Goal: Find specific page/section: Find specific page/section

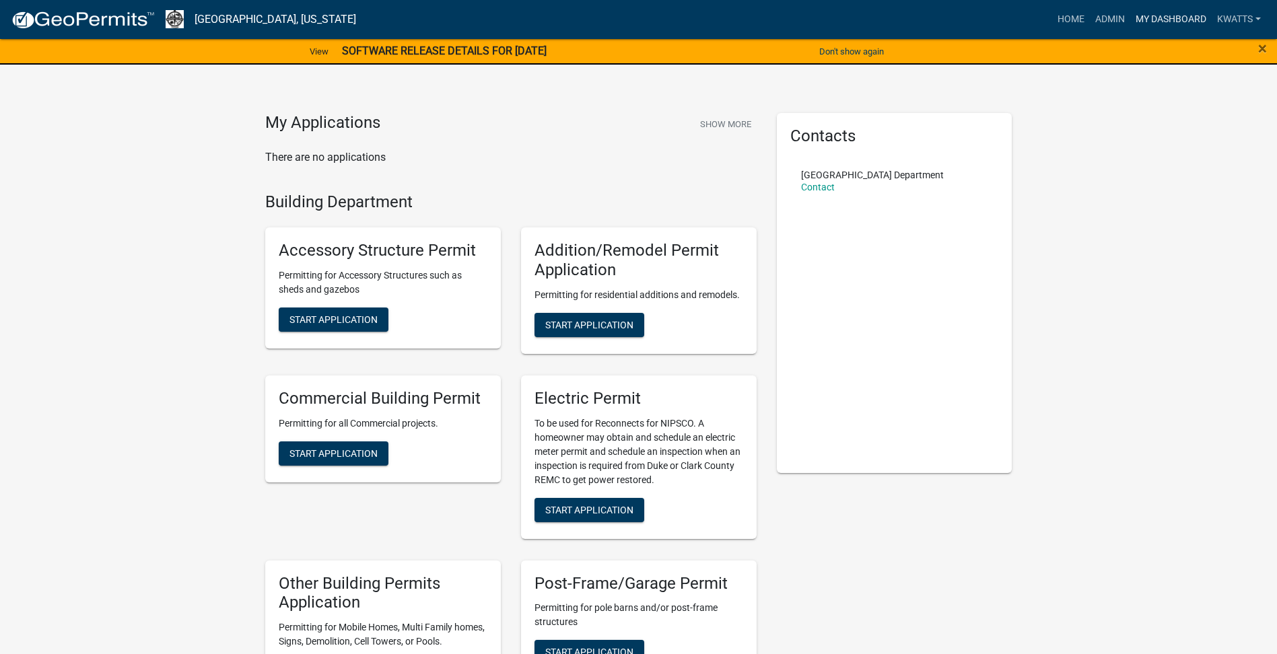
click at [1136, 9] on link "My Dashboard" at bounding box center [1170, 20] width 81 height 26
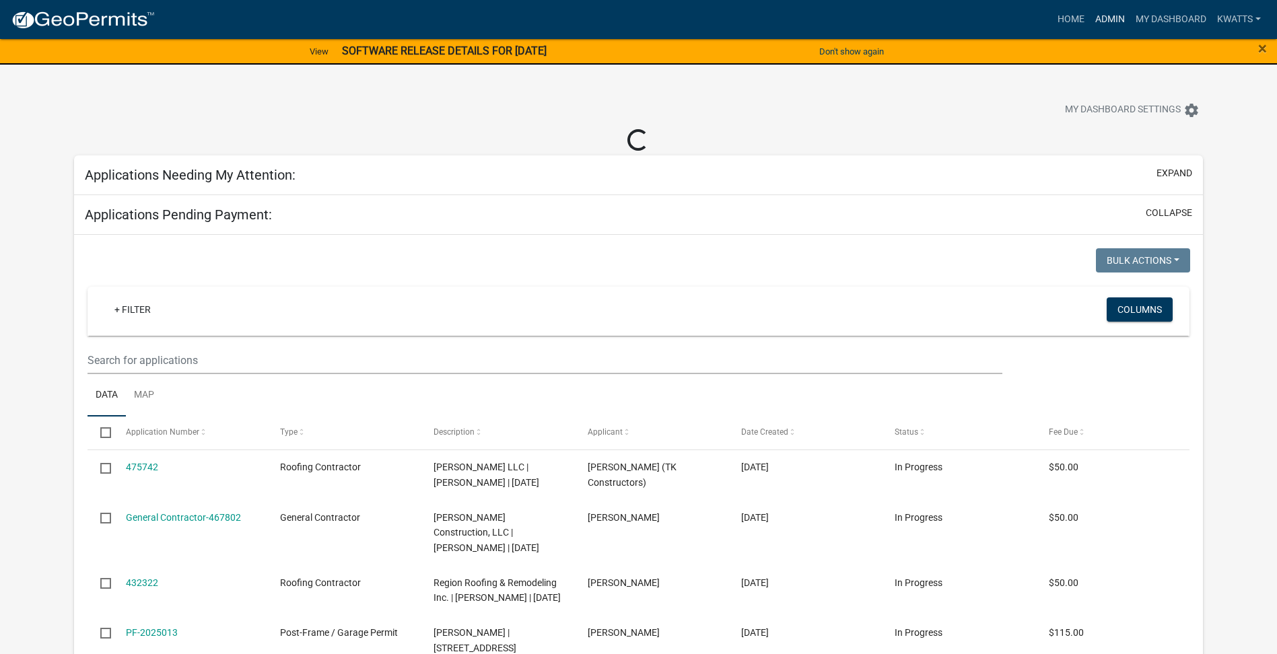
click at [1092, 21] on link "Admin" at bounding box center [1110, 20] width 40 height 26
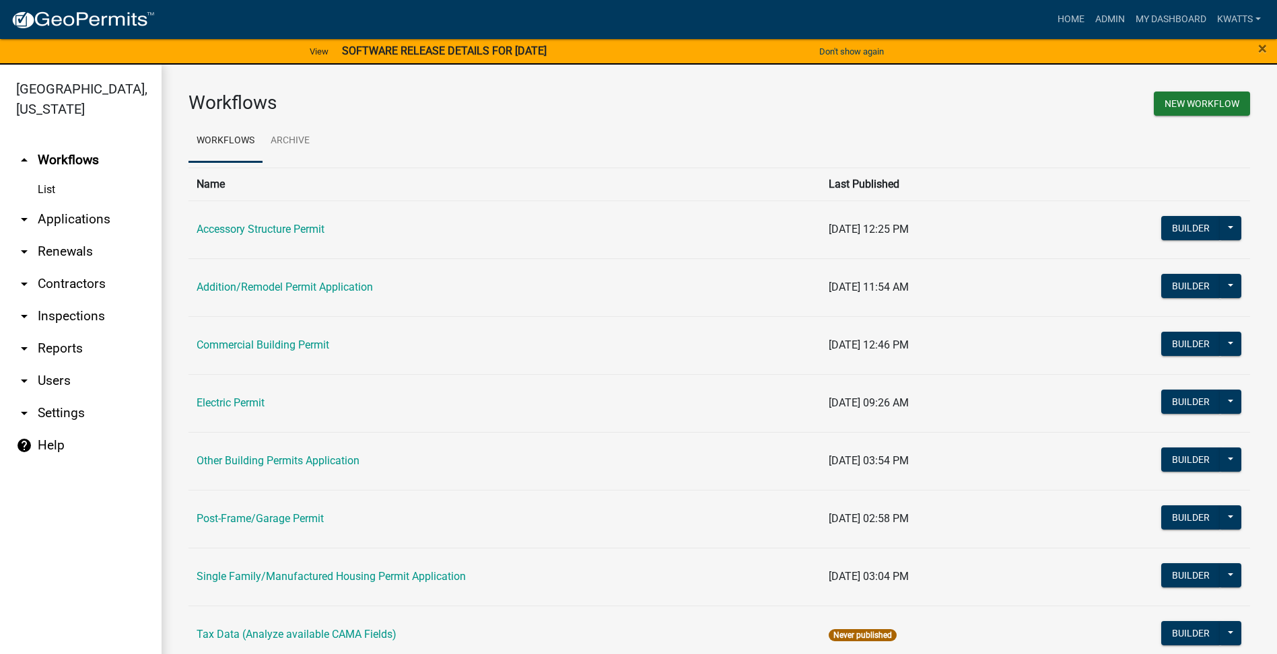
click at [63, 279] on link "arrow_drop_down Contractors" at bounding box center [81, 284] width 162 height 32
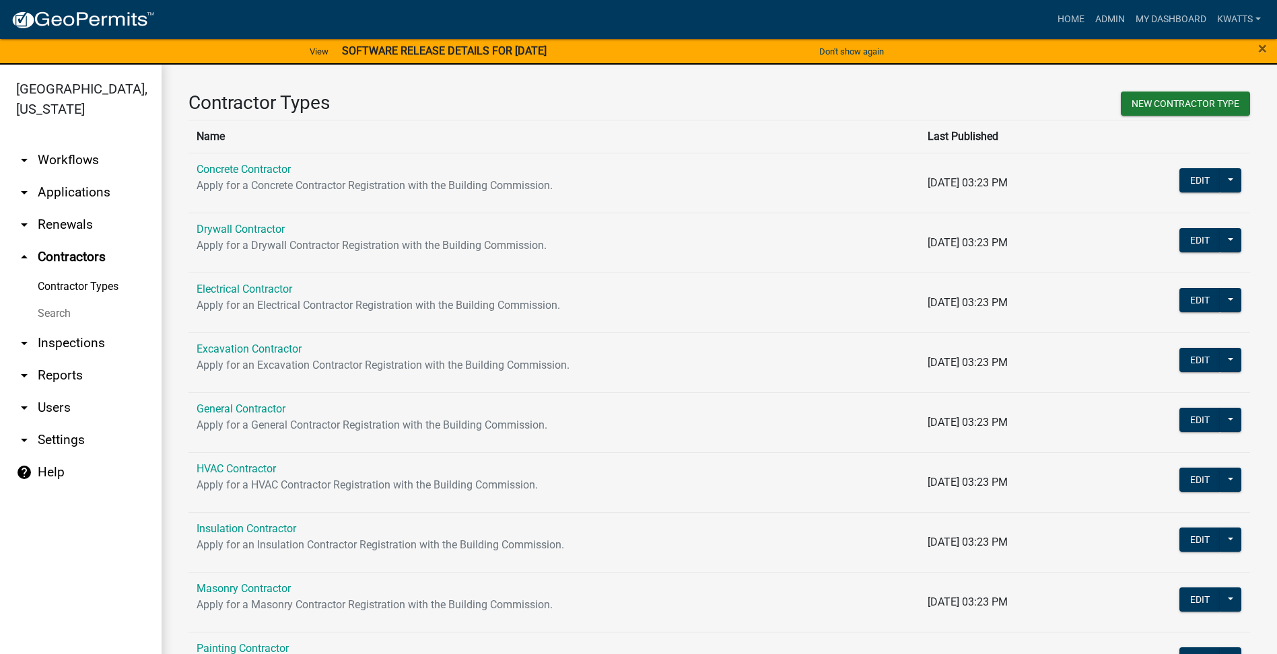
click at [63, 317] on link "Search" at bounding box center [81, 313] width 162 height 27
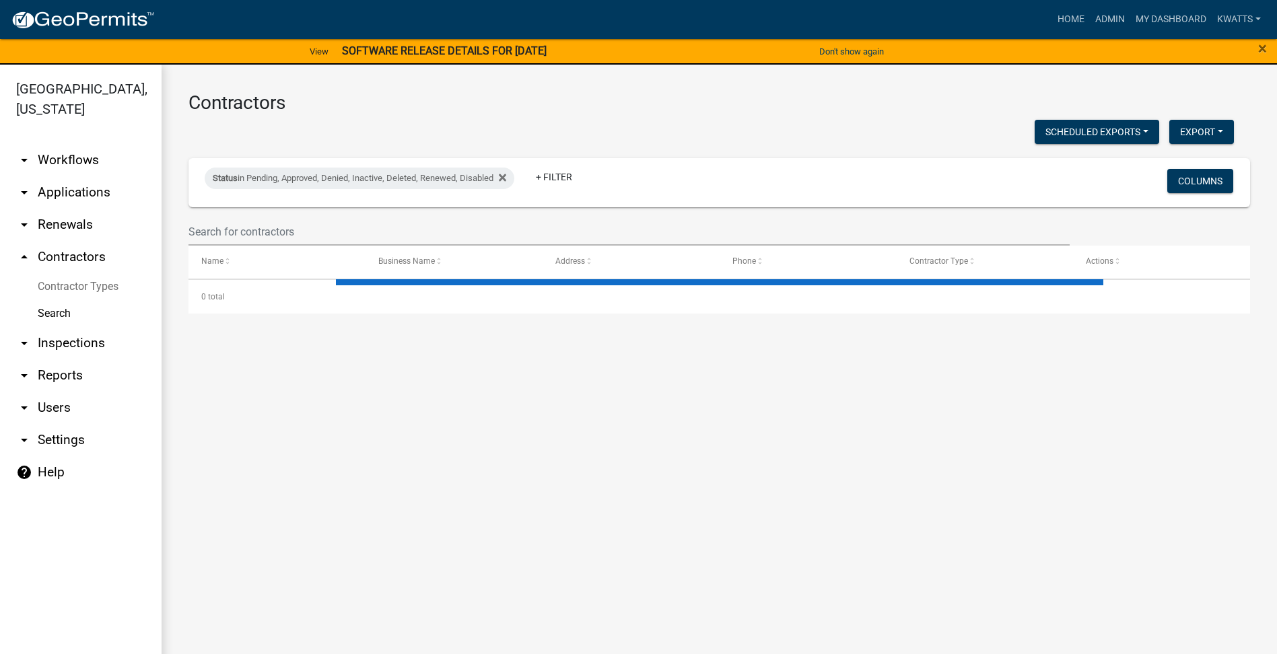
select select "3: 100"
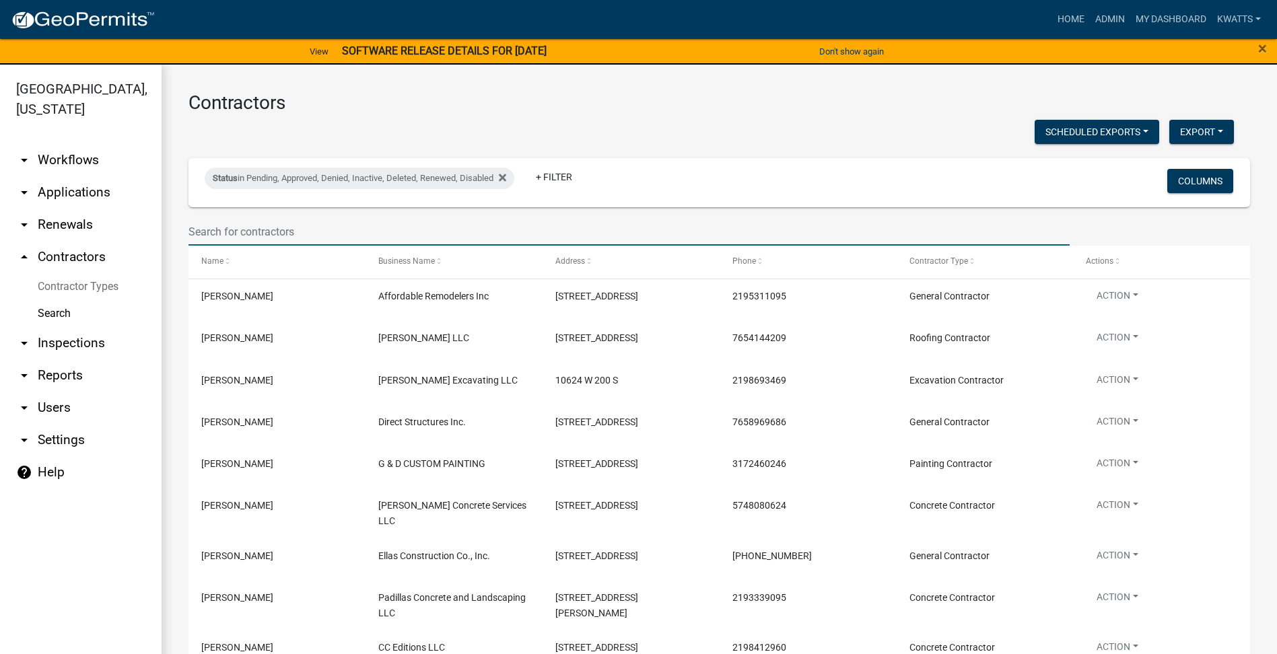
click at [277, 219] on input "text" at bounding box center [629, 232] width 881 height 28
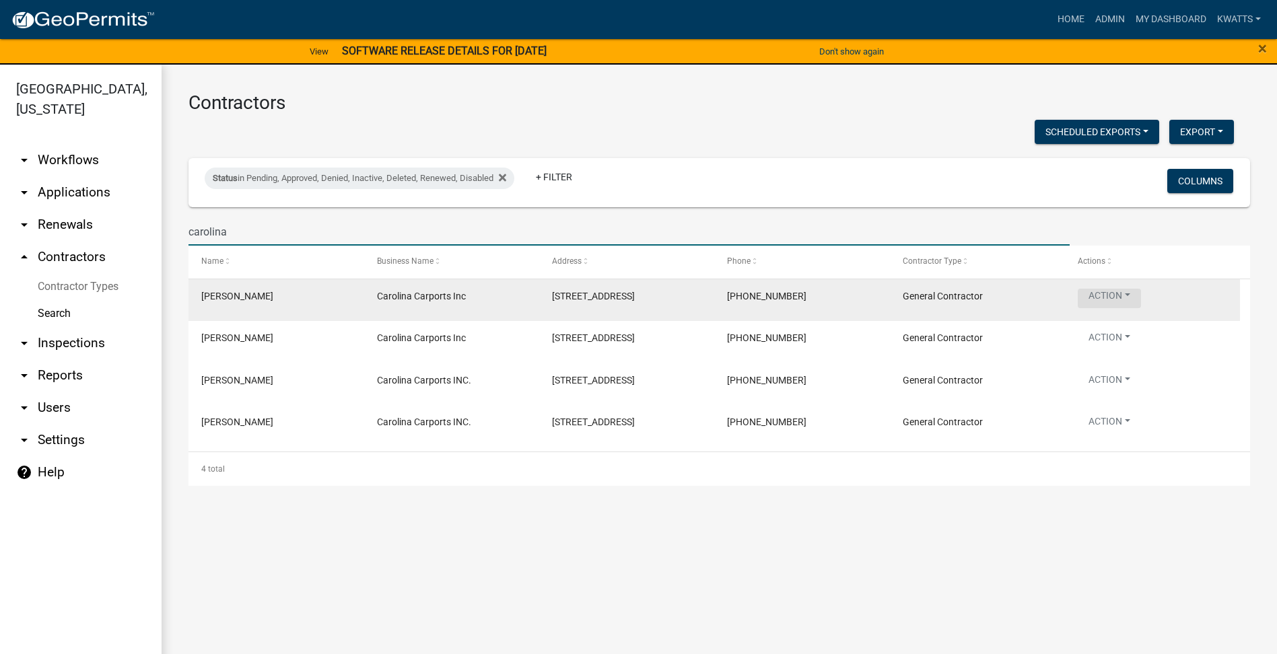
type input "carolina"
click at [1125, 296] on button "Action" at bounding box center [1109, 299] width 63 height 20
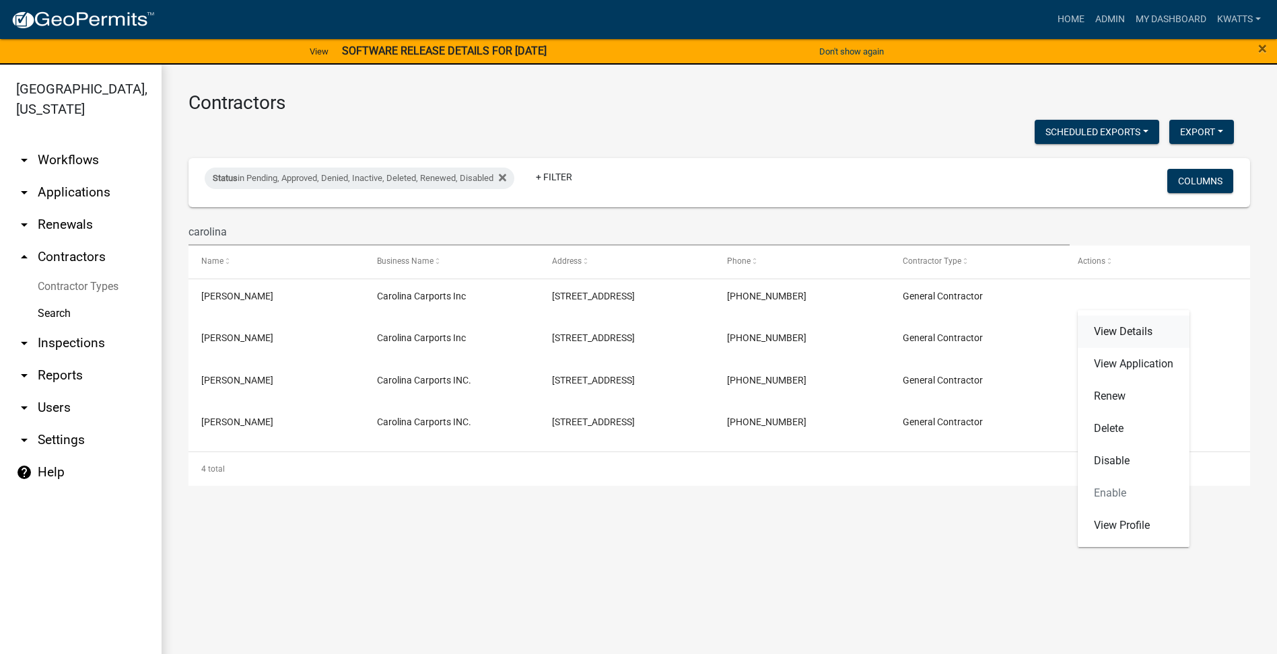
click at [1101, 333] on link "View Details" at bounding box center [1134, 332] width 112 height 32
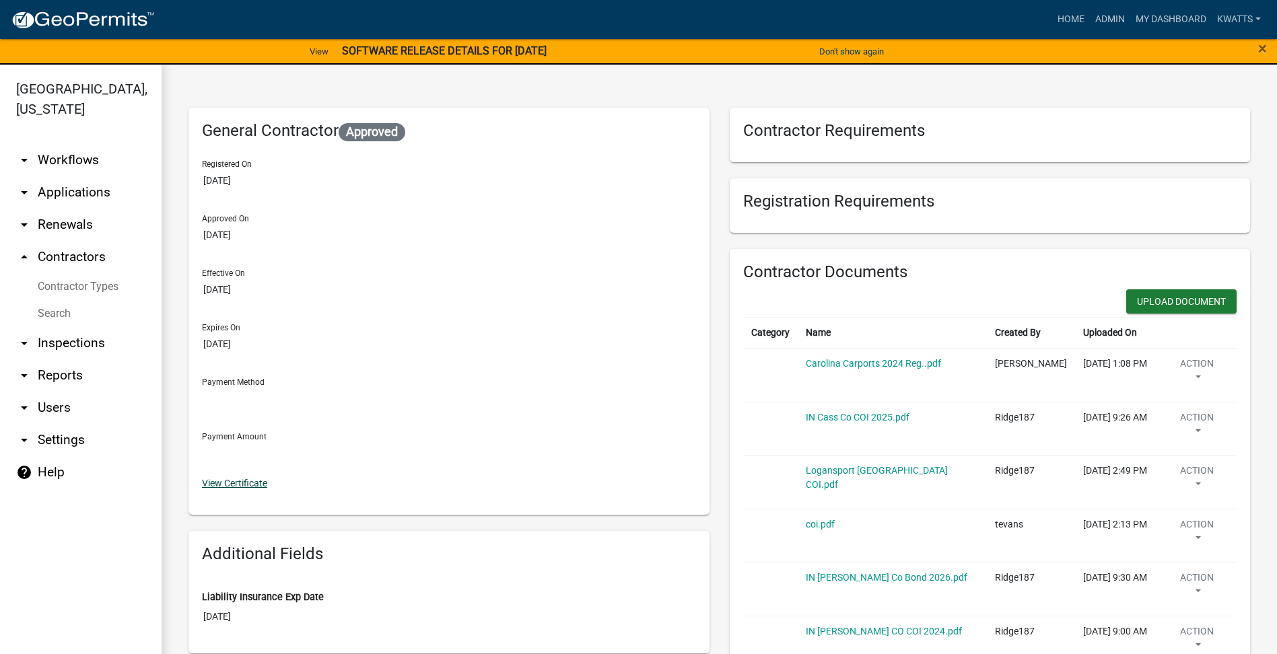
click at [233, 487] on link "View Certificate" at bounding box center [234, 483] width 65 height 11
click at [228, 490] on div "View Certificate" at bounding box center [449, 484] width 494 height 14
click at [223, 481] on link "View Certificate" at bounding box center [234, 483] width 65 height 11
click at [229, 491] on div "General Contractor Approved Registered On [DATE] Approved On [DATE] Effective O…" at bounding box center [449, 311] width 521 height 407
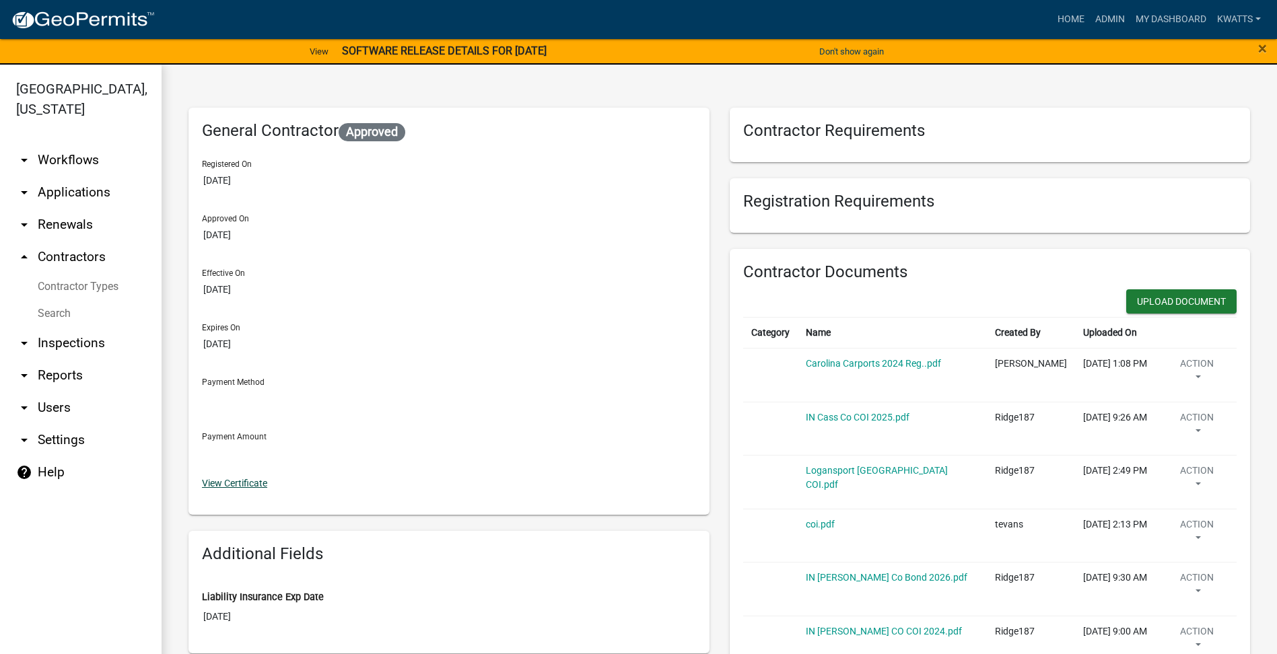
click at [231, 486] on link "View Certificate" at bounding box center [234, 483] width 65 height 11
click at [1052, 11] on link "Home" at bounding box center [1071, 20] width 38 height 26
